Goal: Task Accomplishment & Management: Complete application form

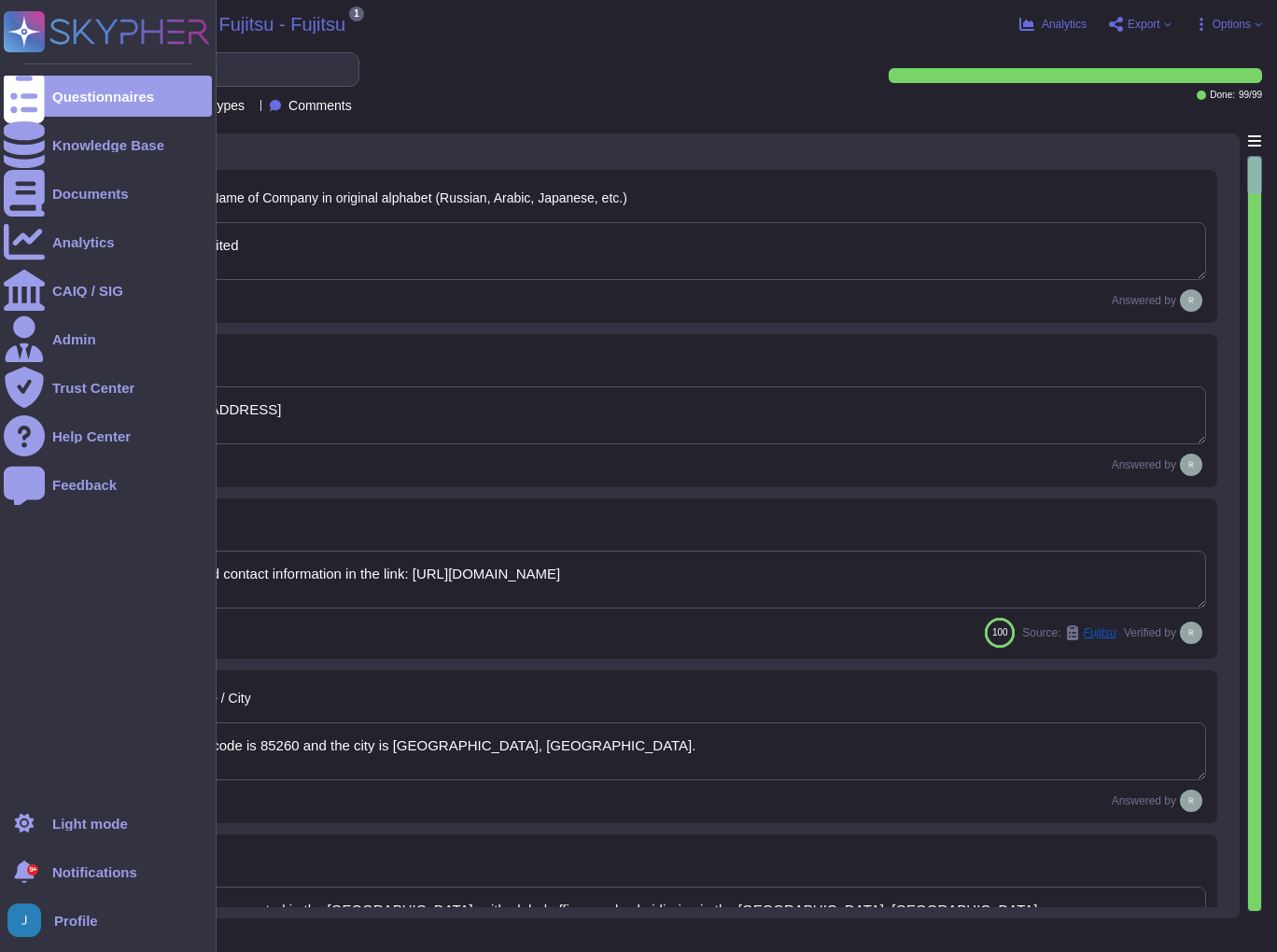
type textarea "Sectigo Limited"
type textarea "[STREET_ADDRESS]"
type textarea "You can find contact information in the link: [URL][DOMAIN_NAME]"
type textarea "The postal code is 85260 and the city is [GEOGRAPHIC_DATA], [GEOGRAPHIC_DATA]."
type textarea "Sectigo is incorporated in the [GEOGRAPHIC_DATA], with global offices and subsi…"
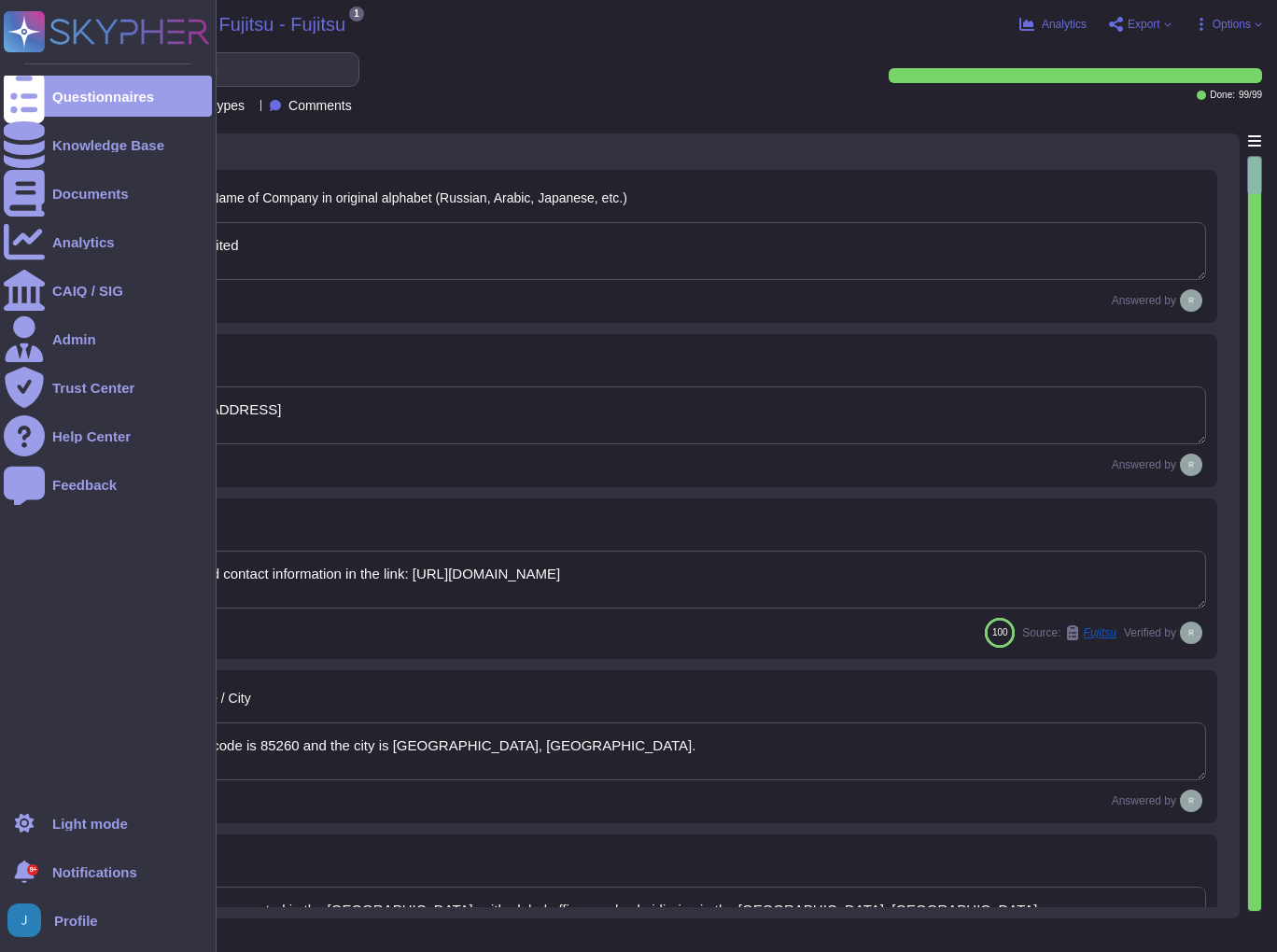
type textarea "The Company was established in [DATE]."
type textarea "The DUN & [PERSON_NAME] (D&B) Number for Sectigo is 220567130."
type textarea "Sectigo is a privately held company."
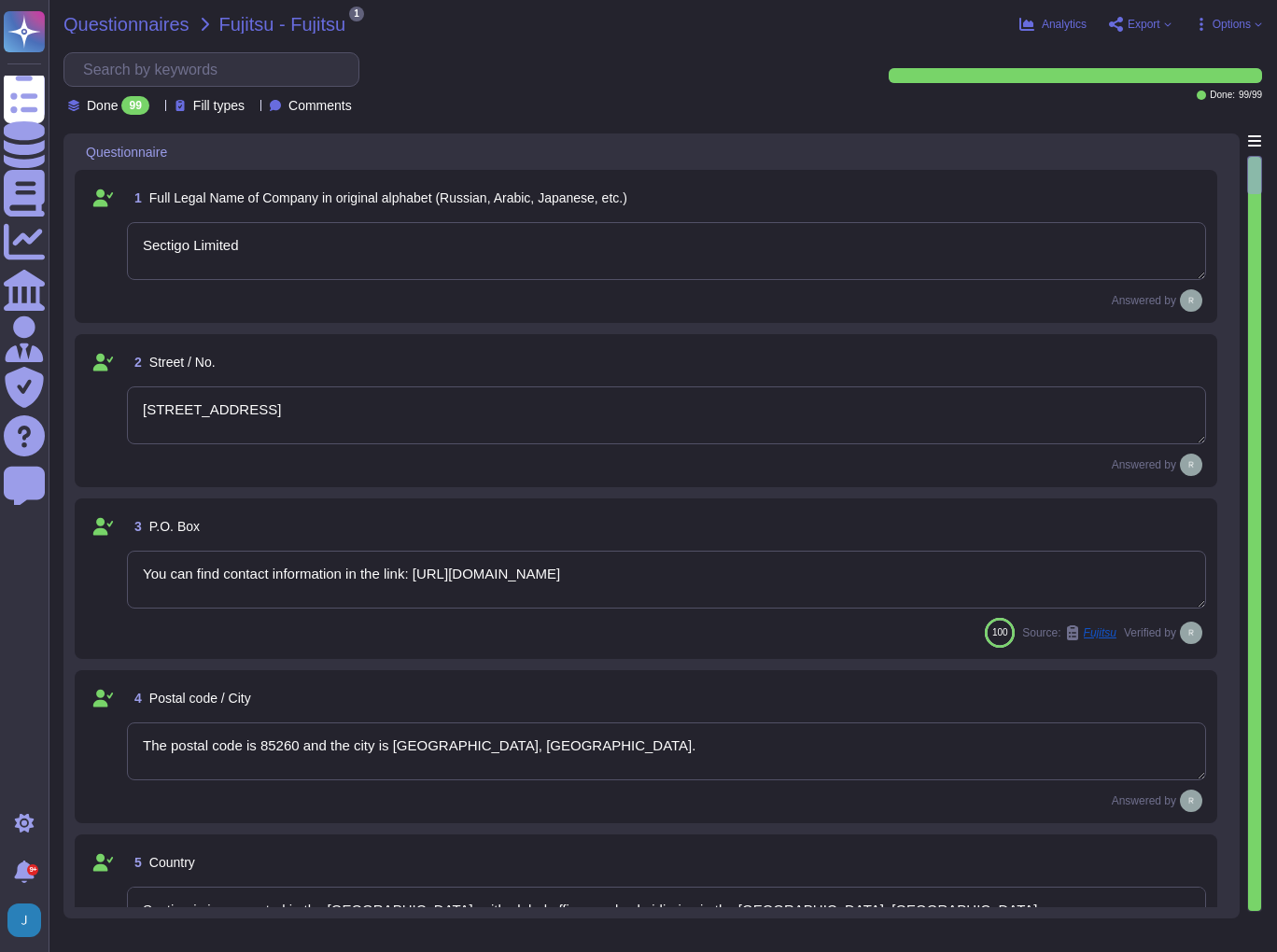
click at [144, 24] on span "Questionnaires" at bounding box center [126, 24] width 126 height 19
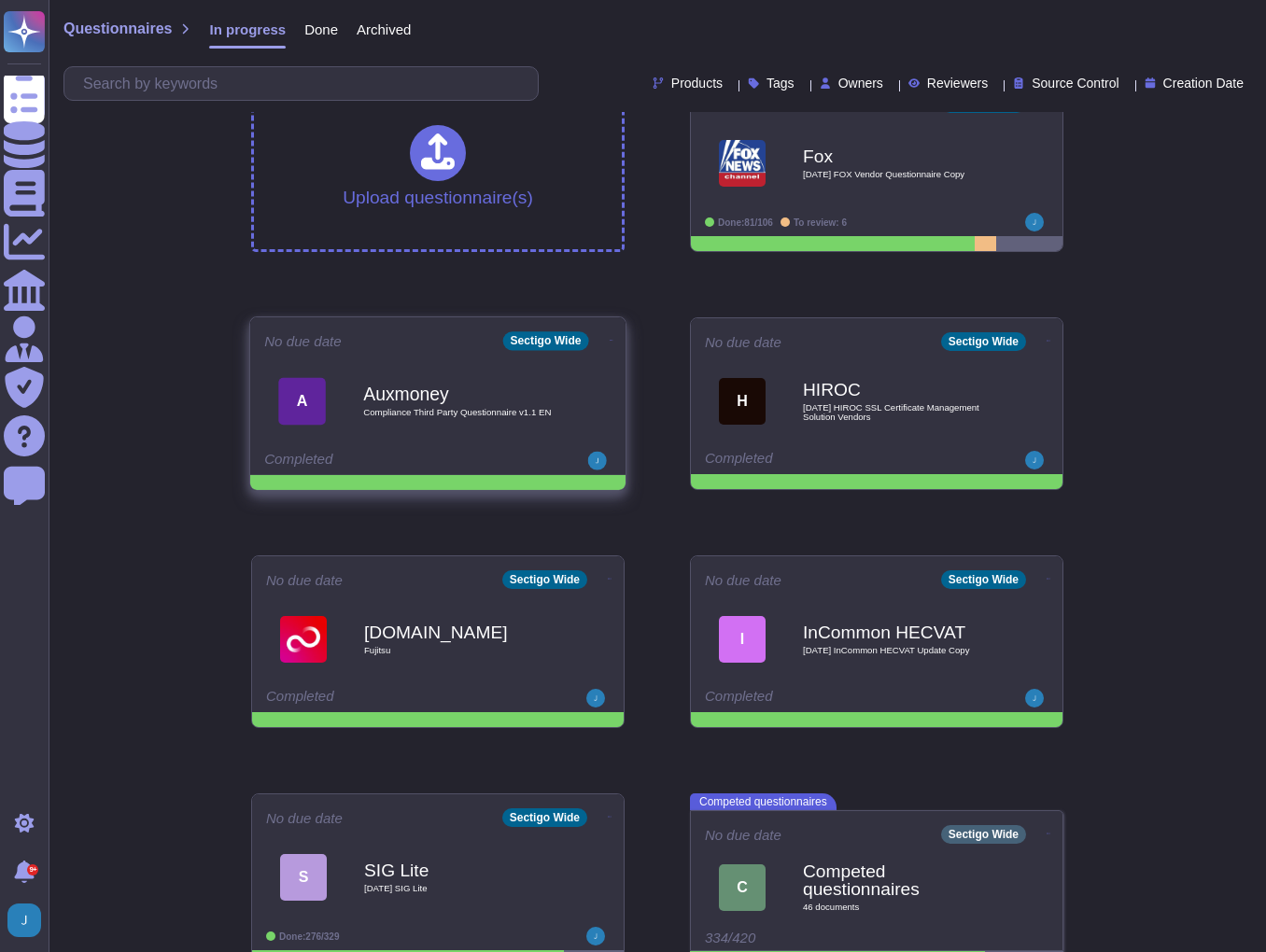
scroll to position [75, 0]
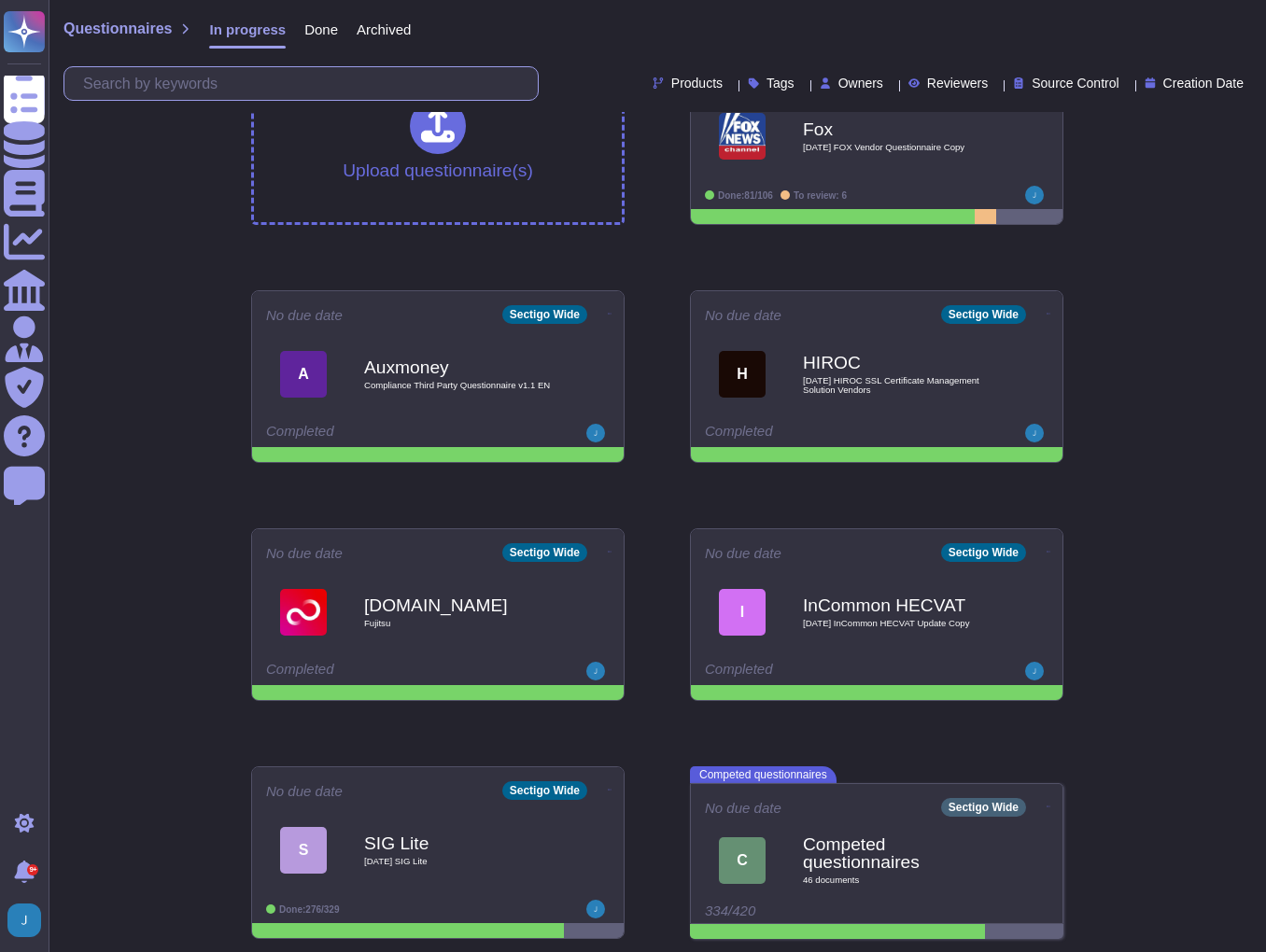
click at [250, 71] on input "text" at bounding box center [306, 83] width 464 height 33
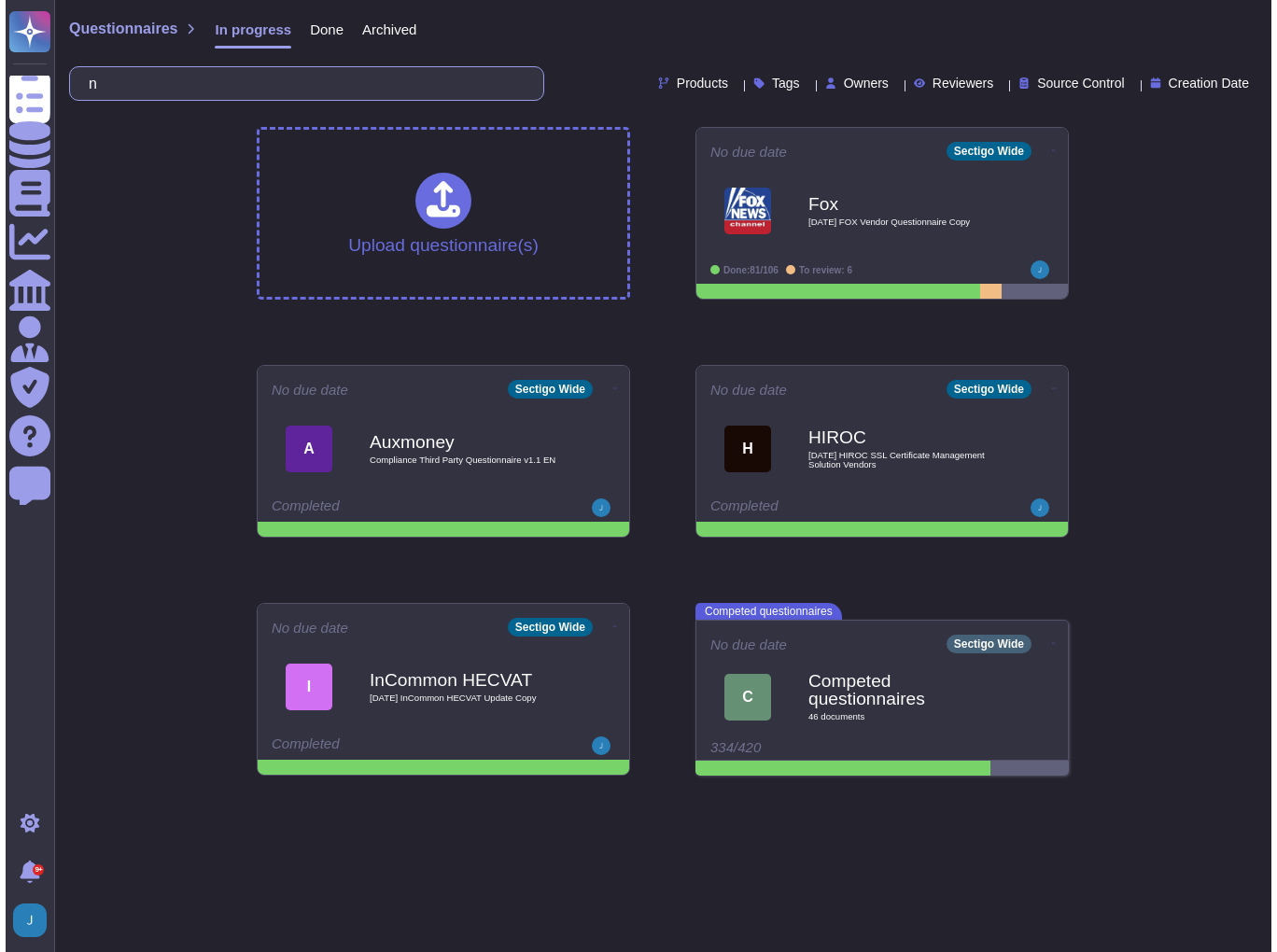
scroll to position [0, 0]
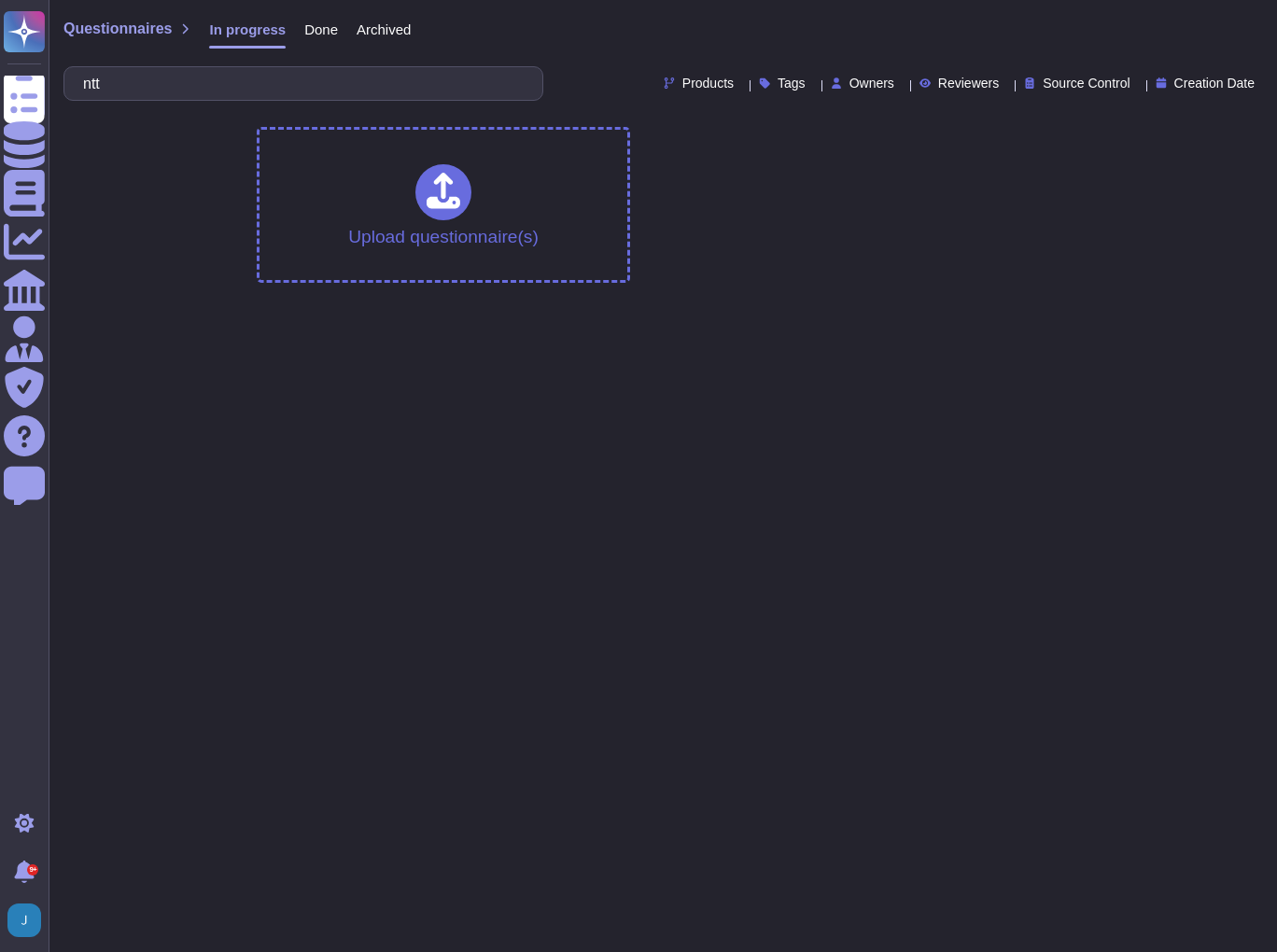
type input "ntt"
click at [309, 27] on span "Done" at bounding box center [321, 30] width 34 height 14
